Goal: Find specific page/section: Find specific page/section

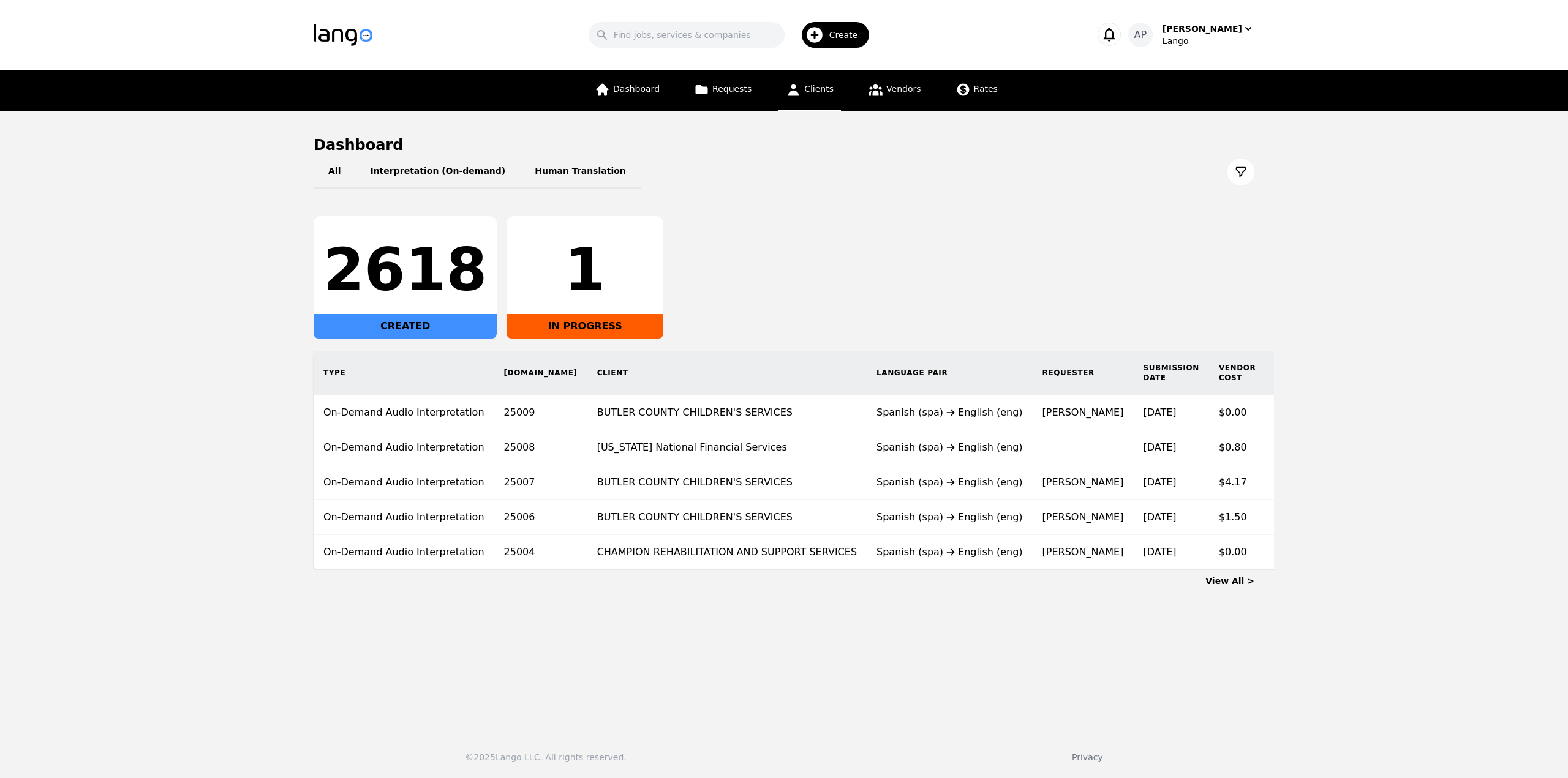
click at [786, 84] on icon at bounding box center [793, 89] width 15 height 15
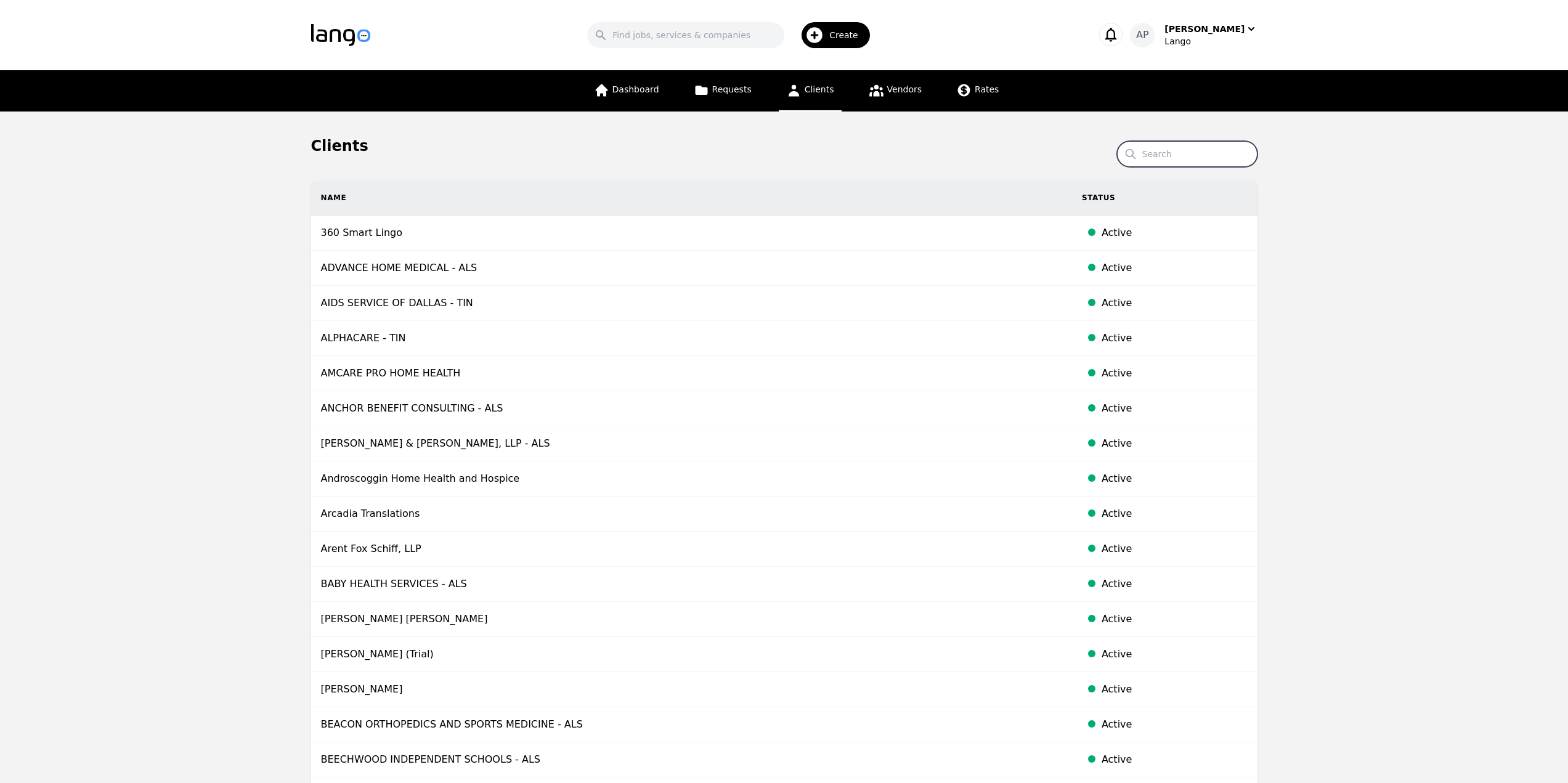
drag, startPoint x: 1213, startPoint y: 158, endPoint x: 1209, endPoint y: 165, distance: 8.1
click at [1213, 158] on input "Search" at bounding box center [1186, 154] width 140 height 26
paste input "KENTON COUNTY SCHOOLS"
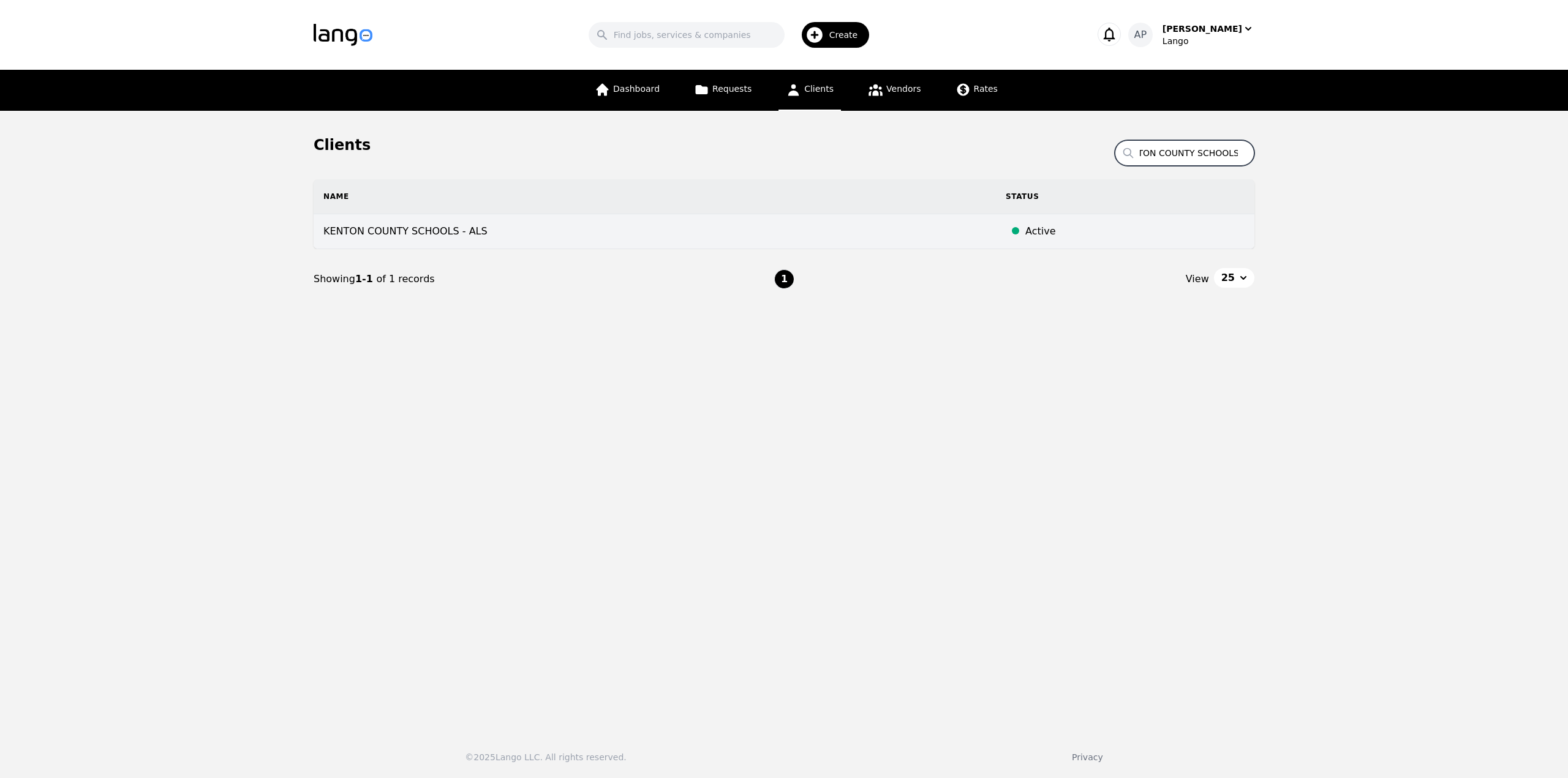
type input "KENTON COUNTY SCHOOLS"
click at [568, 245] on td "KENTON COUNTY SCHOOLS - ALS" at bounding box center [654, 232] width 683 height 35
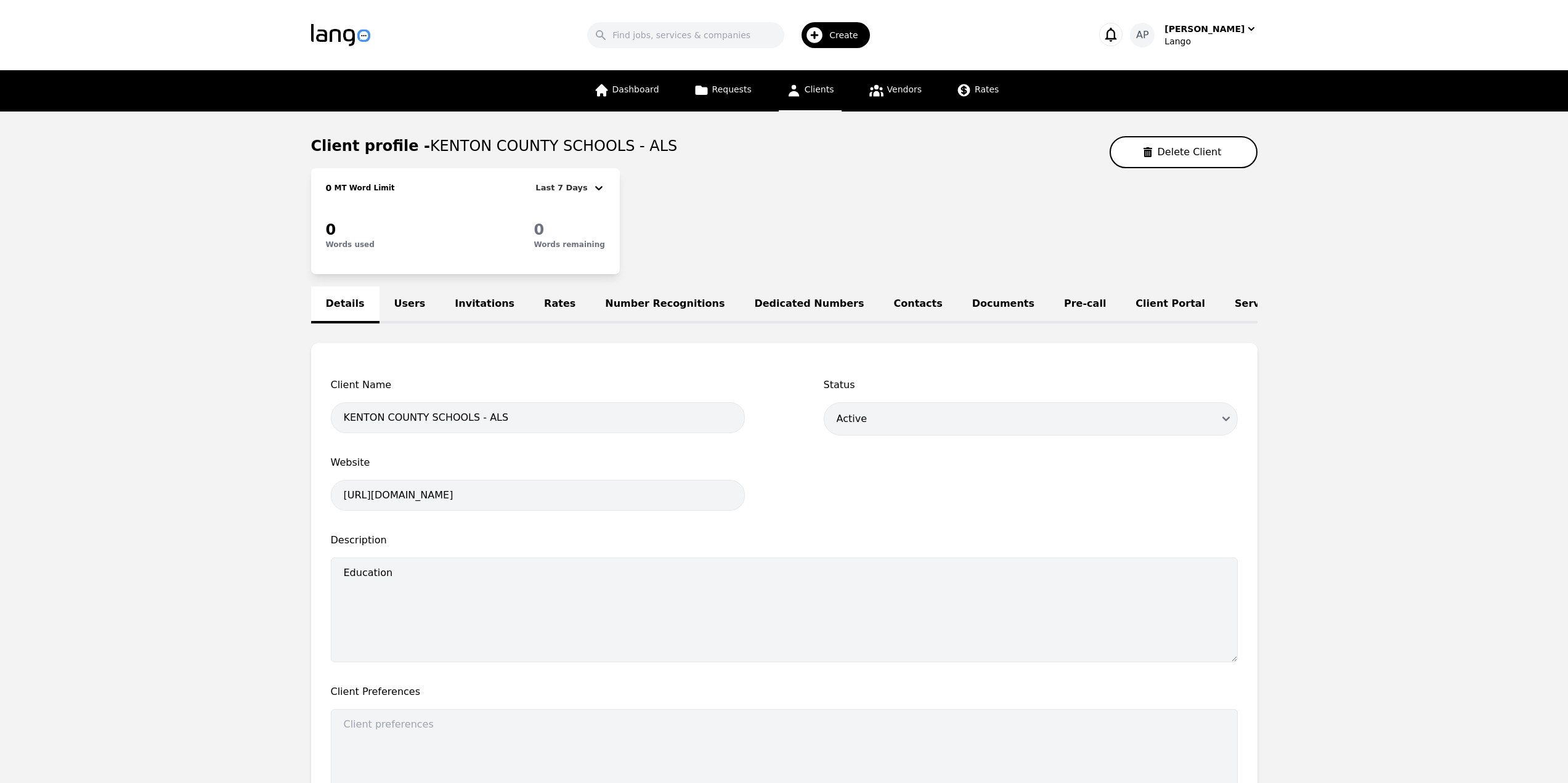
click at [543, 314] on link "Rates" at bounding box center [559, 304] width 61 height 37
